Goal: Task Accomplishment & Management: Manage account settings

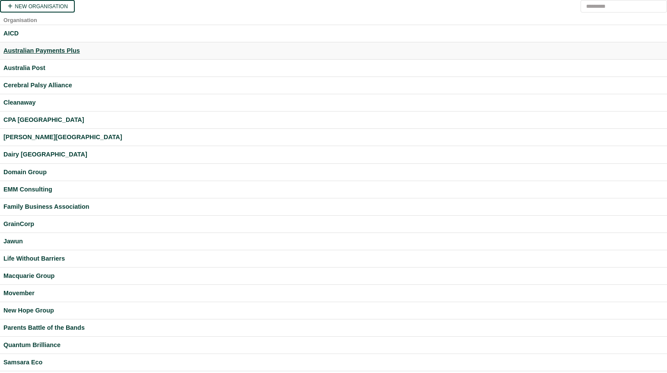
click at [43, 47] on div "Australian Payments Plus" at bounding box center [333, 51] width 660 height 10
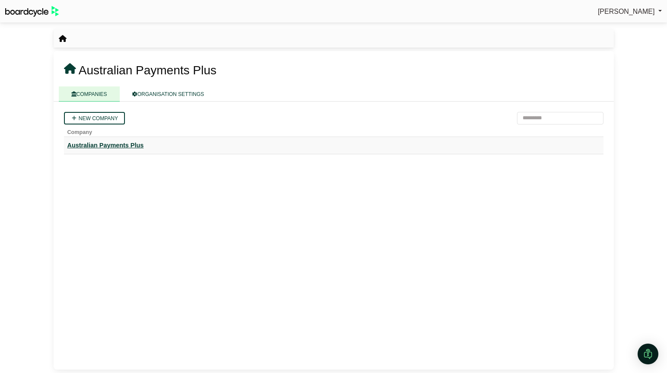
click at [109, 142] on div "Australian Payments Plus" at bounding box center [333, 146] width 533 height 10
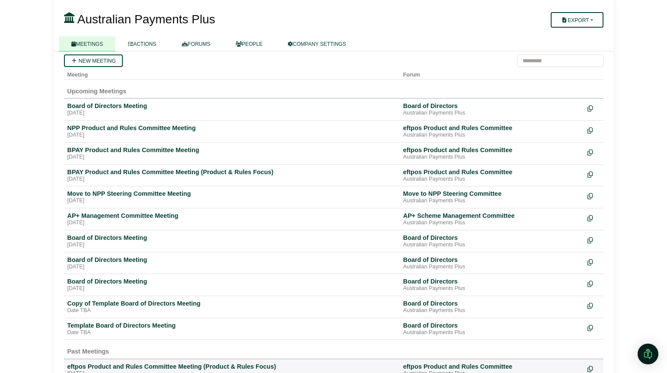
scroll to position [58, 0]
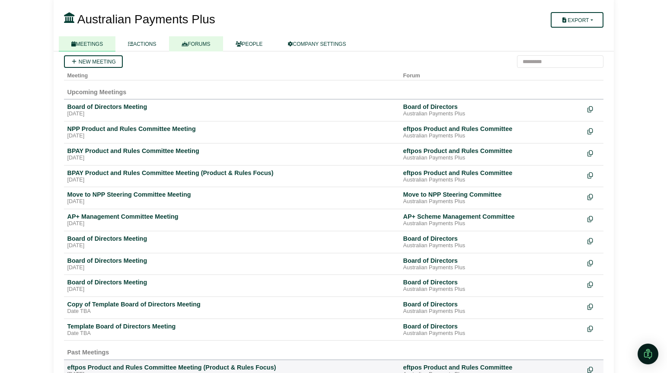
click at [205, 44] on link "FORUMS" at bounding box center [196, 43] width 54 height 15
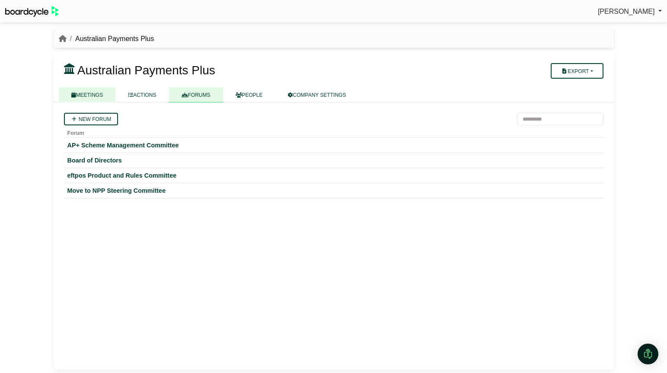
click at [88, 95] on link "MEETINGS" at bounding box center [87, 94] width 57 height 15
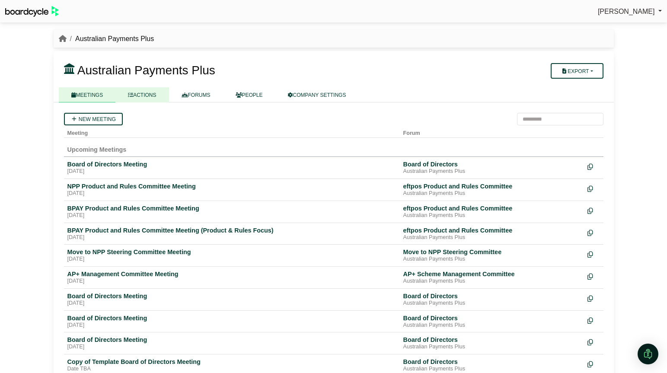
click at [152, 98] on link "ACTIONS" at bounding box center [141, 94] width 53 height 15
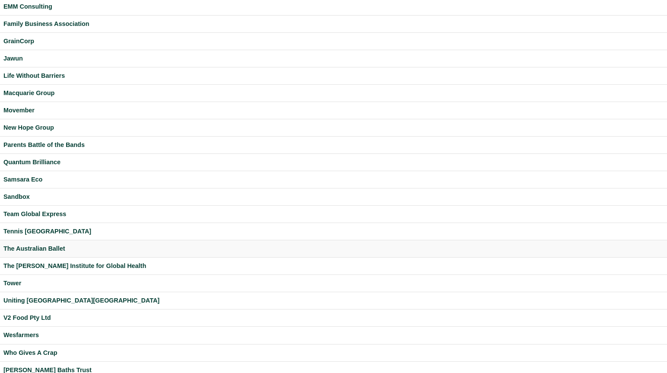
scroll to position [213, 0]
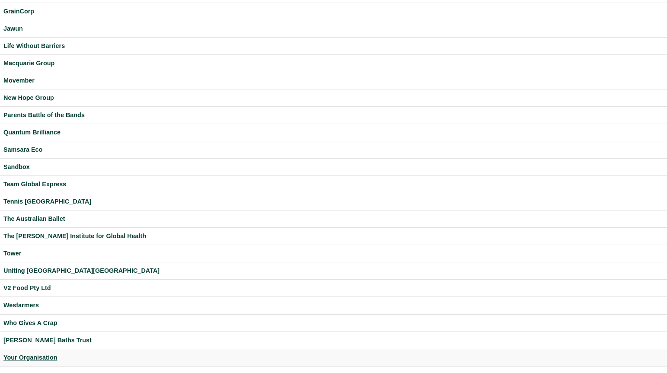
click at [28, 353] on div "Your Organisation" at bounding box center [333, 358] width 660 height 10
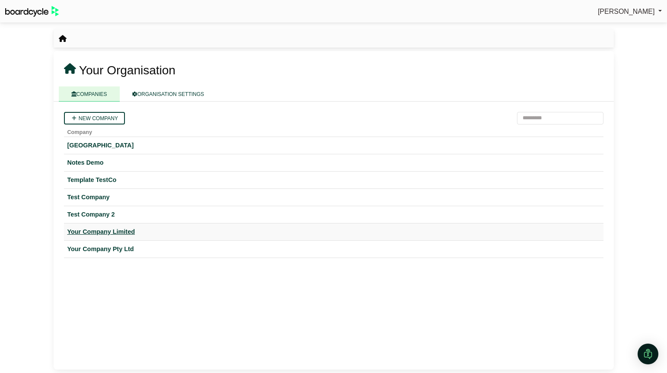
click at [109, 234] on div "Your Company Limited" at bounding box center [333, 232] width 533 height 10
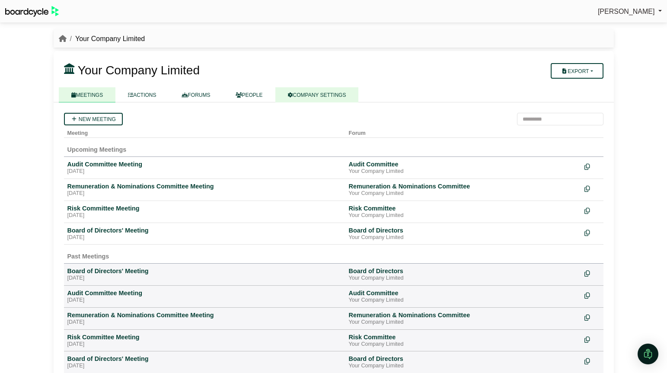
click at [327, 97] on link "COMPANY SETTINGS" at bounding box center [316, 94] width 83 height 15
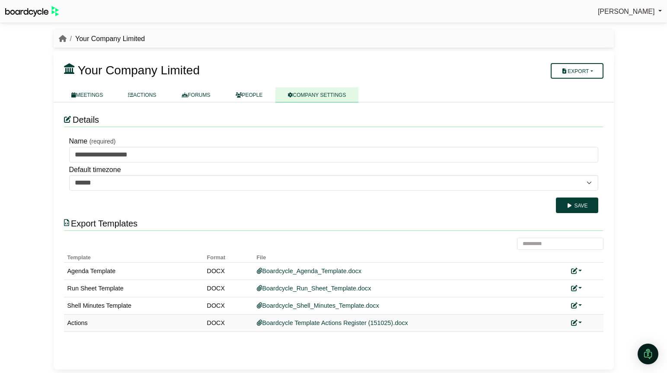
click at [580, 323] on link at bounding box center [576, 323] width 11 height 7
click at [587, 352] on button "Remove custom template" at bounding box center [615, 352] width 88 height 16
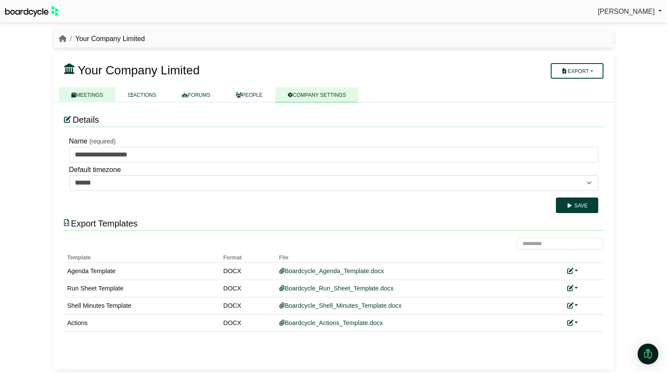
click at [83, 97] on link "MEETINGS" at bounding box center [87, 94] width 57 height 15
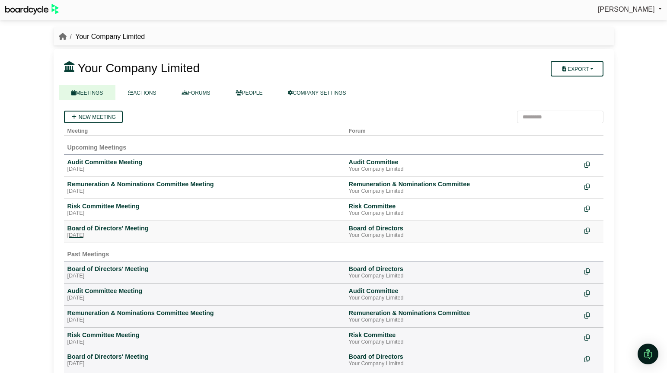
click at [128, 234] on div "[DATE]" at bounding box center [204, 235] width 275 height 7
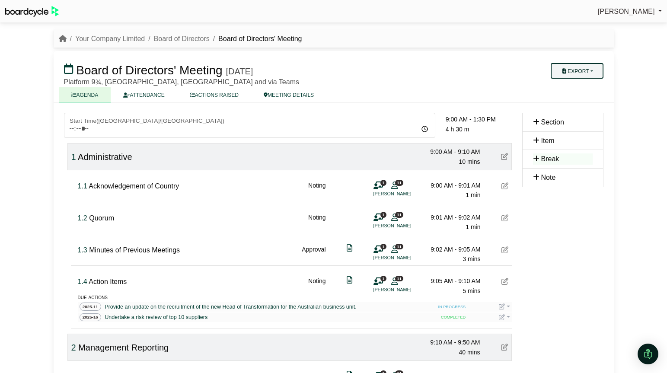
click at [581, 70] on button "Export" at bounding box center [577, 71] width 52 height 16
click at [583, 122] on link "Actions" at bounding box center [585, 124] width 75 height 13
